Goal: Task Accomplishment & Management: Use online tool/utility

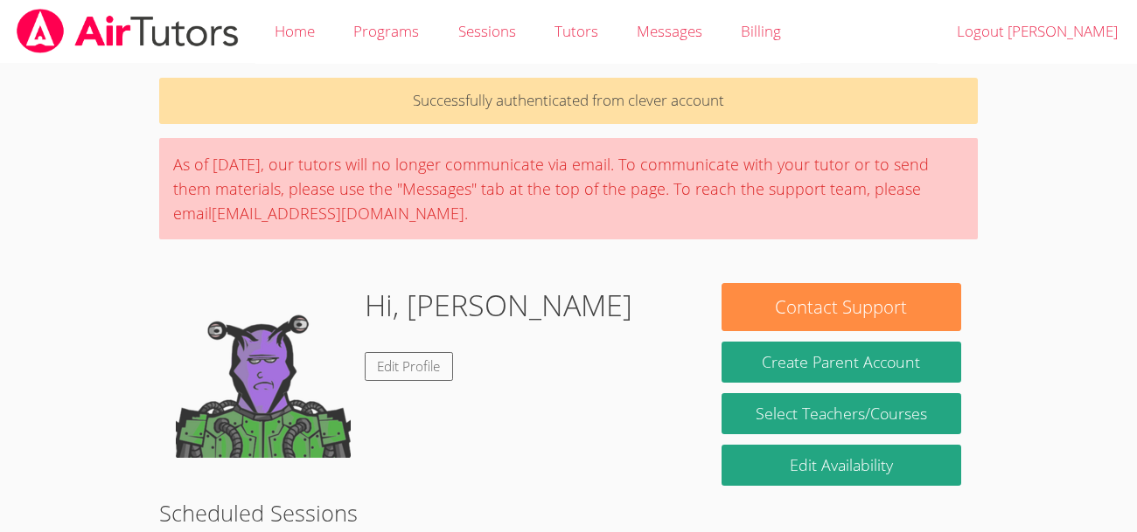
click at [386, 194] on div "As of [DATE], our tutors will no longer communicate via email. To communicate w…" at bounding box center [568, 188] width 818 height 101
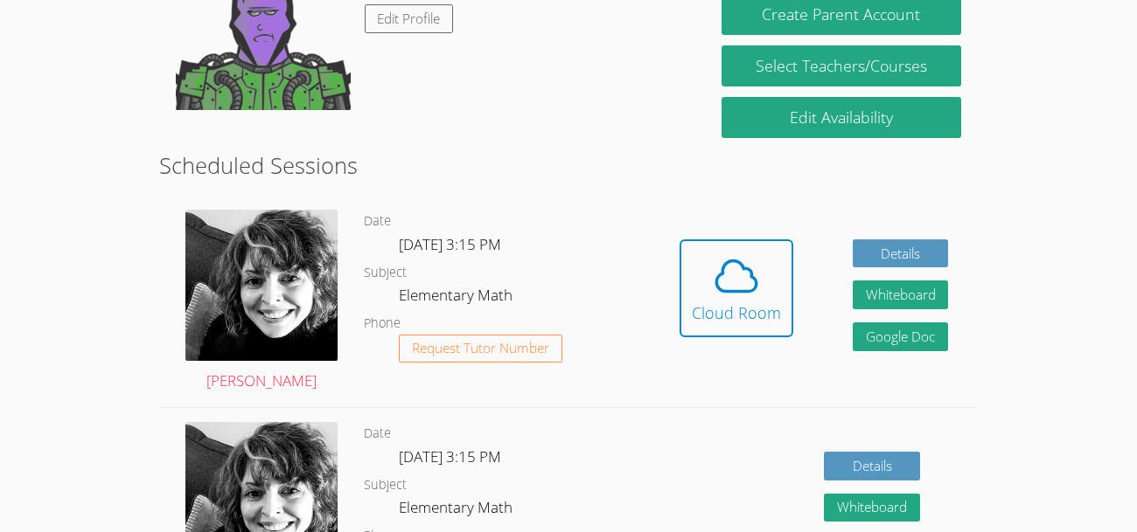
scroll to position [364, 0]
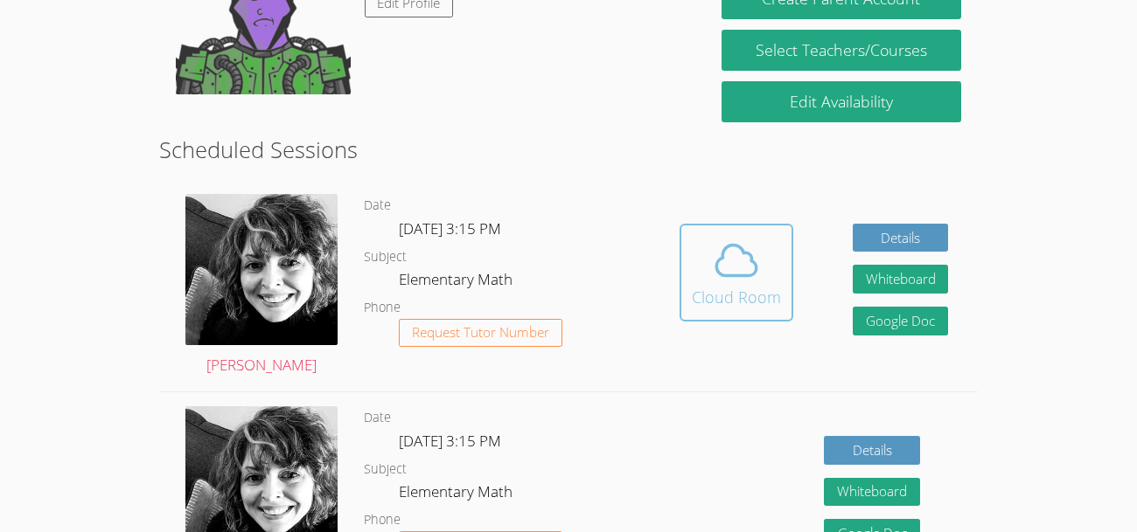
click at [690, 276] on button "Cloud Room" at bounding box center [736, 273] width 114 height 98
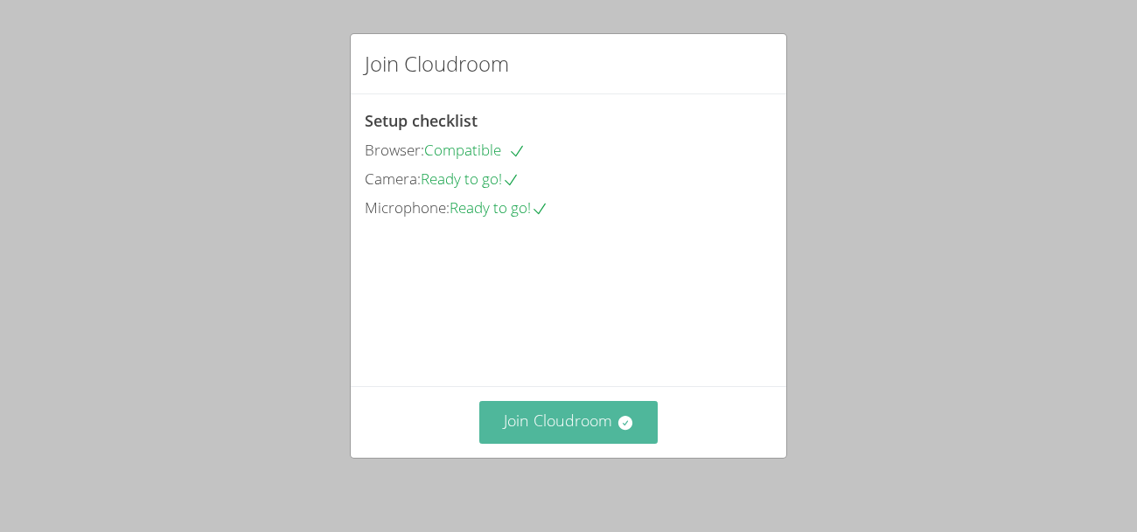
click at [620, 418] on icon at bounding box center [624, 423] width 14 height 14
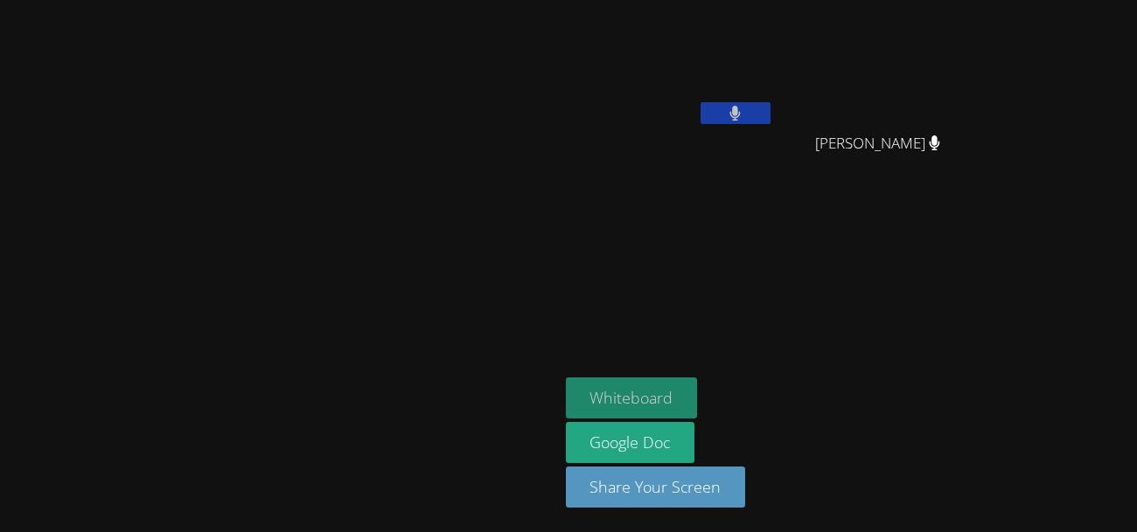
click at [698, 403] on button "Whiteboard" at bounding box center [632, 398] width 132 height 41
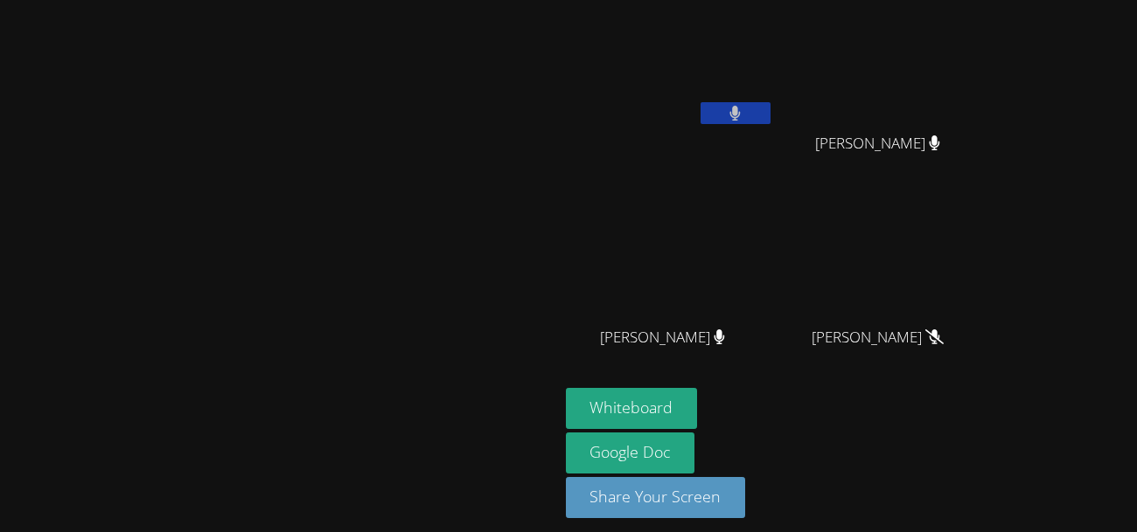
click at [943, 337] on icon at bounding box center [934, 337] width 18 height 15
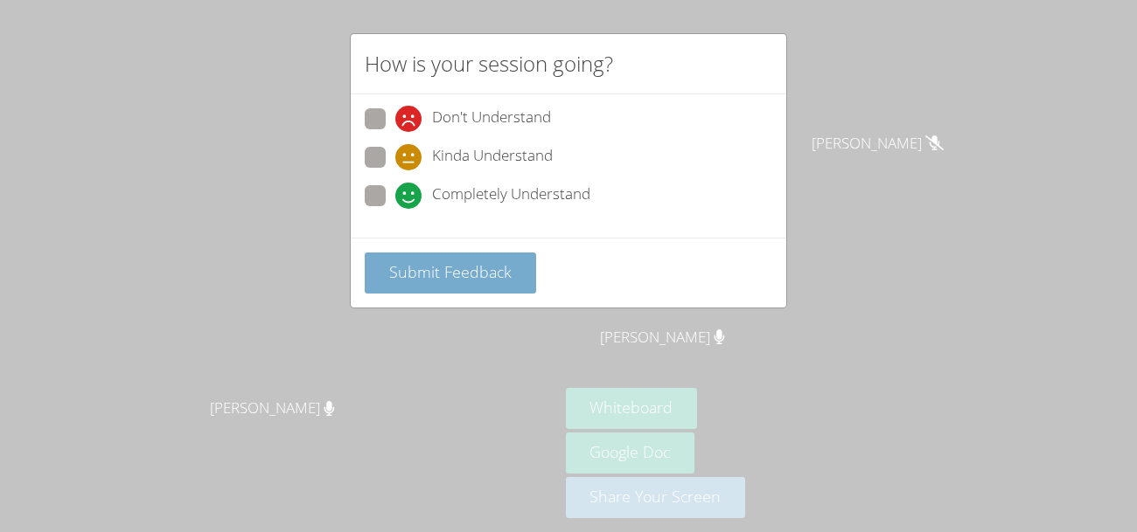
click at [463, 265] on span "Submit Feedback" at bounding box center [450, 271] width 122 height 21
